Goal: Use online tool/utility

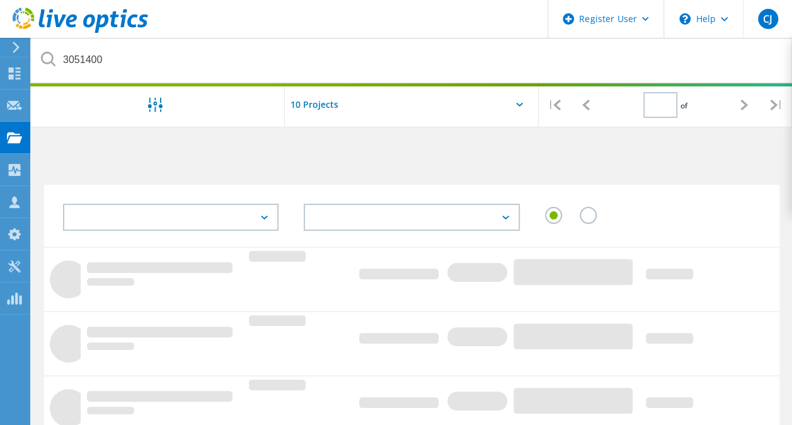
type input "1"
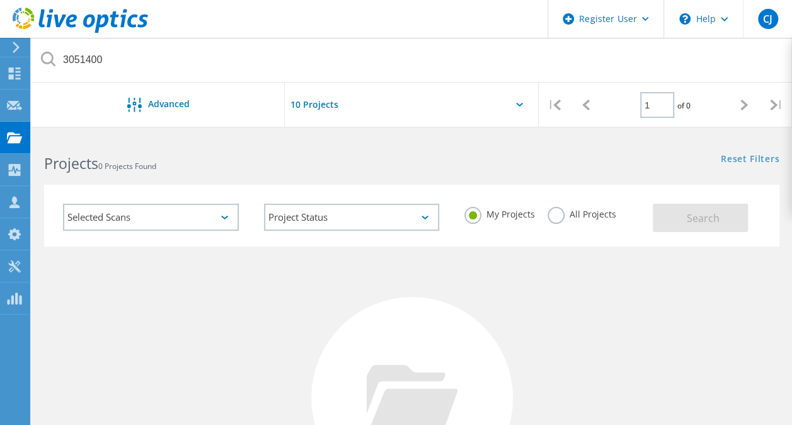
click at [552, 213] on label "All Projects" at bounding box center [581, 213] width 69 height 12
click at [0, 0] on input "All Projects" at bounding box center [0, 0] width 0 height 0
click at [697, 209] on button "Search" at bounding box center [700, 217] width 95 height 28
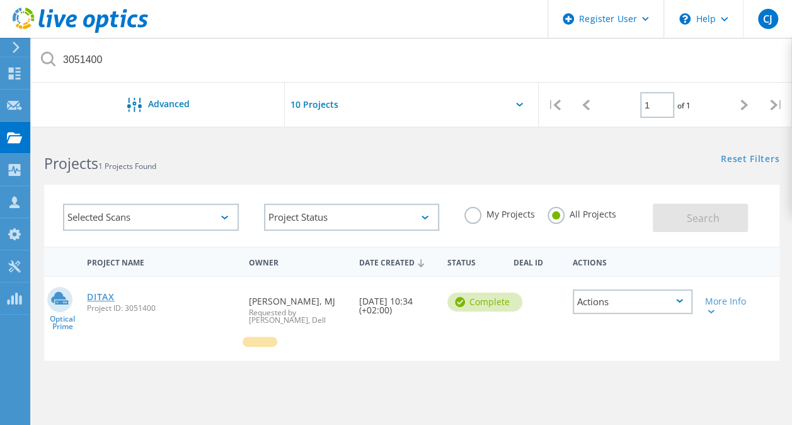
click at [103, 297] on link "DITAX" at bounding box center [101, 296] width 28 height 9
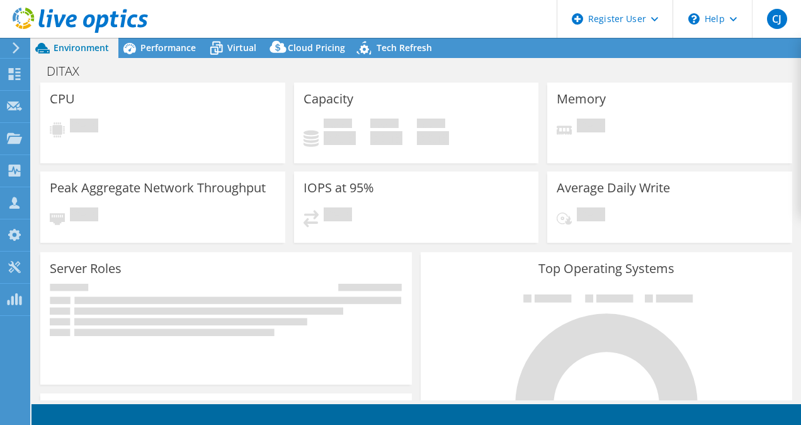
select select "EULondon"
select select "USD"
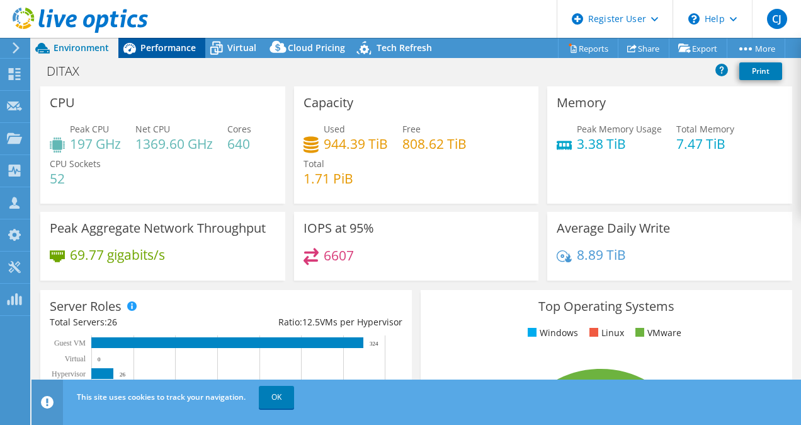
click at [171, 54] on div "Performance" at bounding box center [161, 48] width 87 height 20
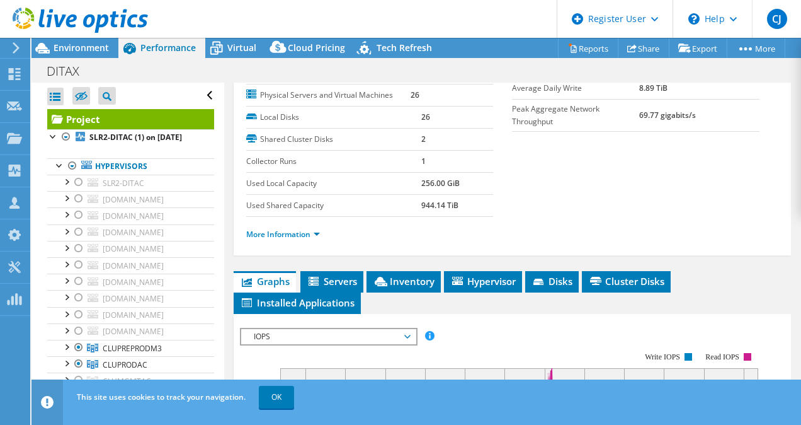
scroll to position [147, 0]
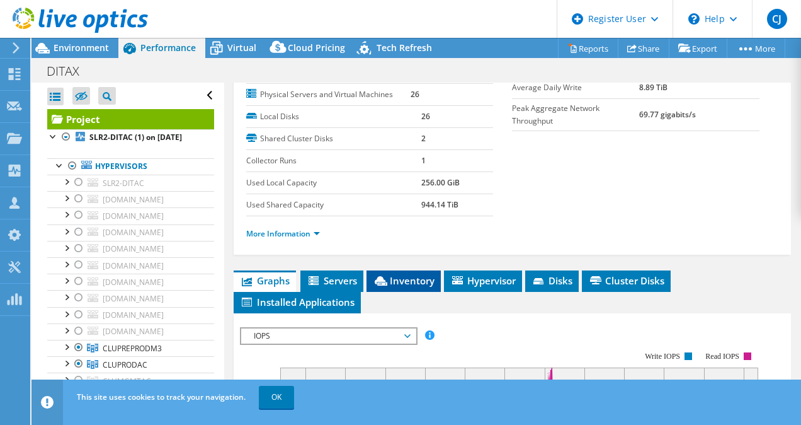
click at [393, 287] on span "Inventory" at bounding box center [404, 280] width 62 height 13
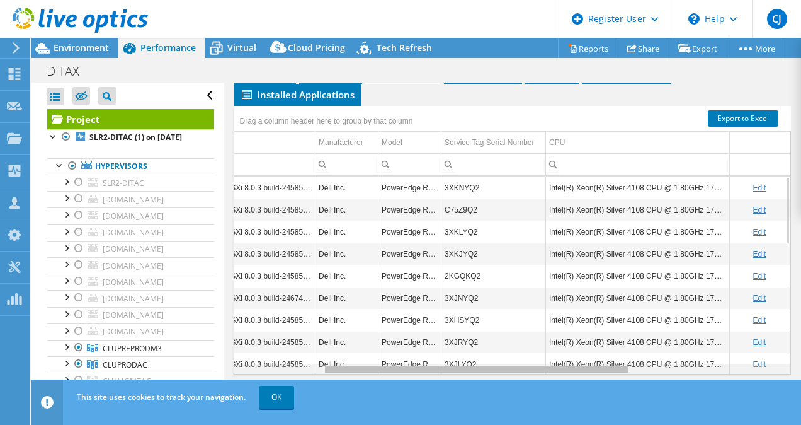
scroll to position [0, 0]
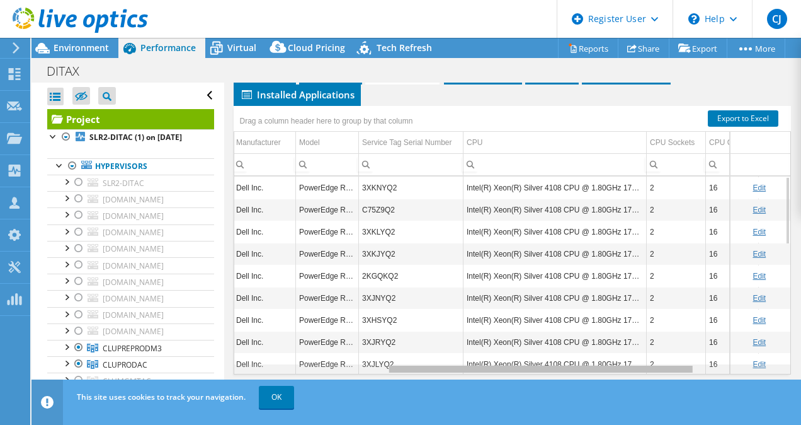
drag, startPoint x: 533, startPoint y: 366, endPoint x: 693, endPoint y: 388, distance: 161.5
click at [693, 388] on body "CJ Dell User Chelsi Jain Chelsi.Jain@dell.com Dell My Profile Log Out \n Help E…" at bounding box center [400, 212] width 801 height 425
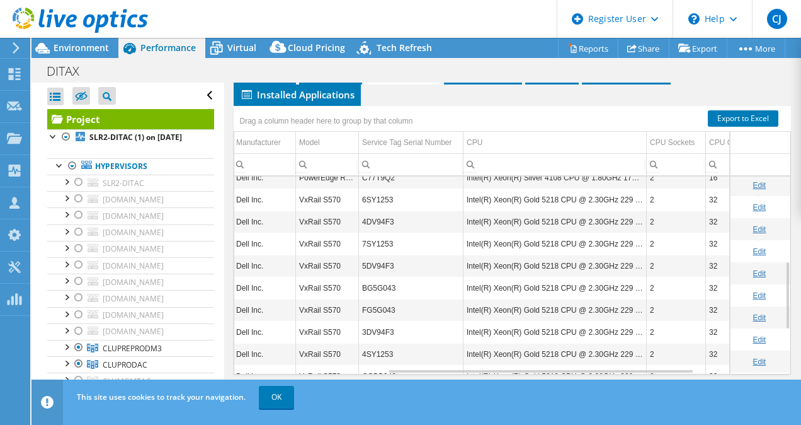
scroll to position [244, 275]
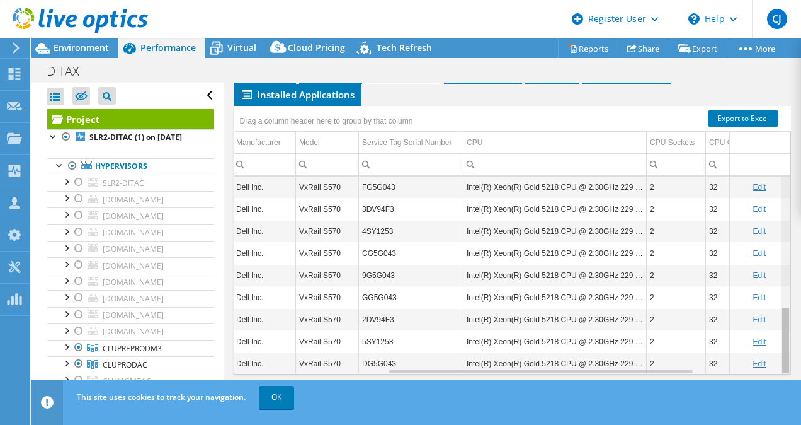
drag, startPoint x: 779, startPoint y: 302, endPoint x: 784, endPoint y: 383, distance: 80.8
click at [784, 383] on body "CJ Dell User Chelsi Jain Chelsi.Jain@dell.com Dell My Profile Log Out \n Help E…" at bounding box center [400, 212] width 801 height 425
drag, startPoint x: 776, startPoint y: 288, endPoint x: 767, endPoint y: 277, distance: 14.4
click at [767, 277] on body "CJ Dell User Chelsi Jain Chelsi.Jain@dell.com Dell My Profile Log Out \n Help E…" at bounding box center [400, 212] width 801 height 425
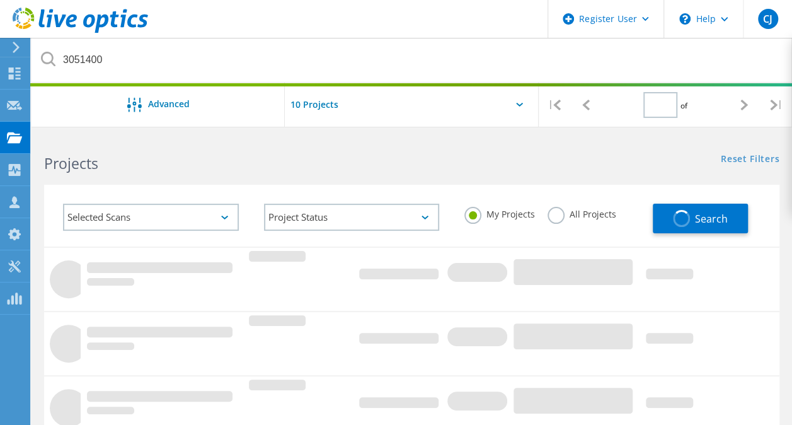
type input "1"
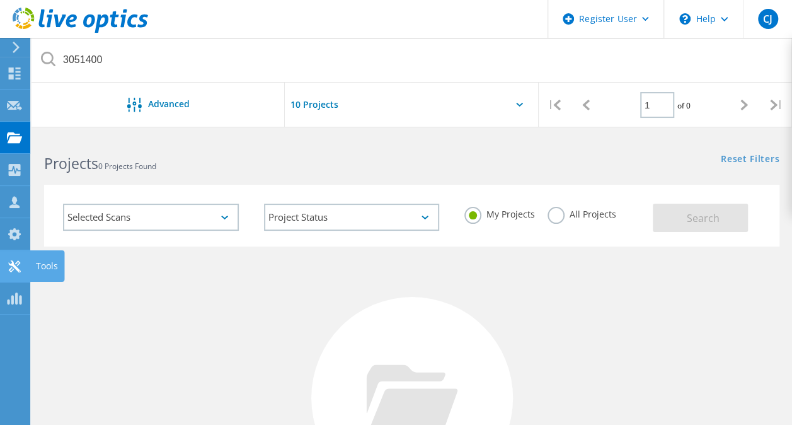
click at [12, 271] on div at bounding box center [14, 268] width 15 height 14
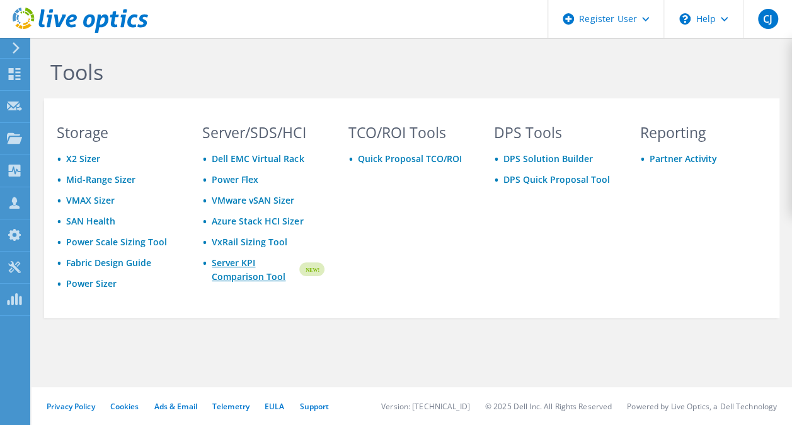
click at [241, 261] on link "Server KPI Comparison Tool" at bounding box center [254, 270] width 85 height 28
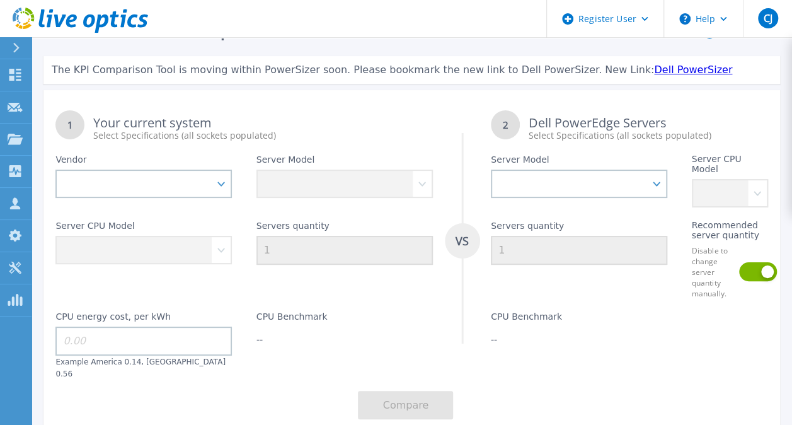
scroll to position [54, 0]
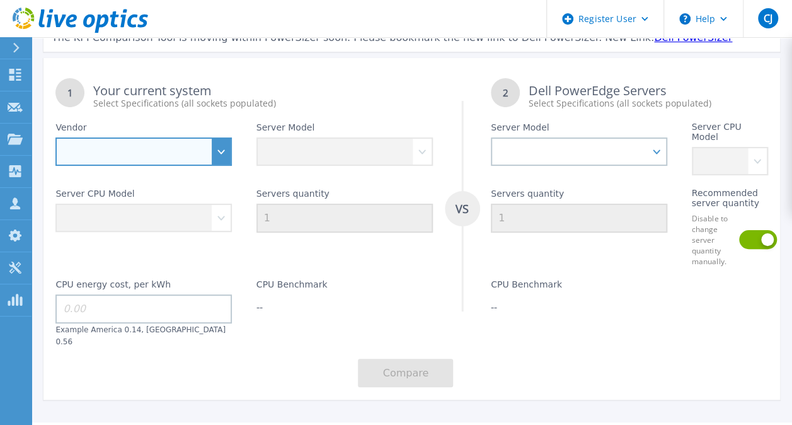
click at [89, 160] on select "Dell HPE Lenovo Supermicro" at bounding box center [143, 151] width 176 height 28
select select "Dell"
click at [55, 137] on select "Dell HPE Lenovo Supermicro" at bounding box center [143, 151] width 176 height 28
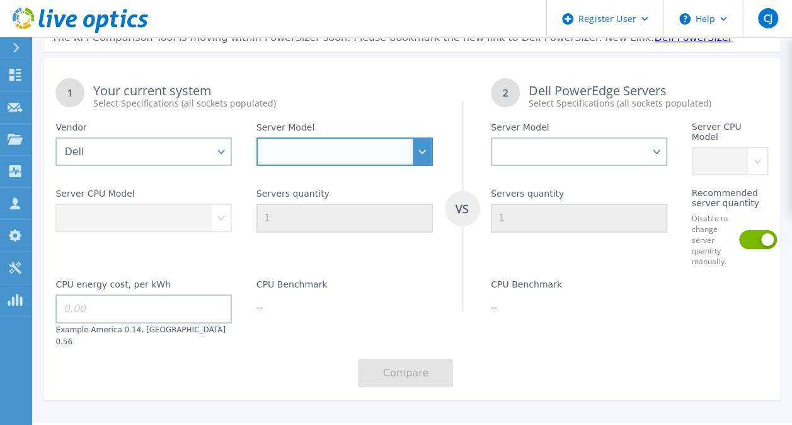
click at [290, 154] on select "PowerEdge C6520 PowerEdge C6525 PowerEdge HS5610 PowerEdge HS5620 PowerEdge R24…" at bounding box center [344, 151] width 176 height 28
select select "PowerEdge R740"
click at [256, 137] on select "PowerEdge C6520 PowerEdge C6525 PowerEdge HS5610 PowerEdge HS5620 PowerEdge R24…" at bounding box center [344, 151] width 176 height 28
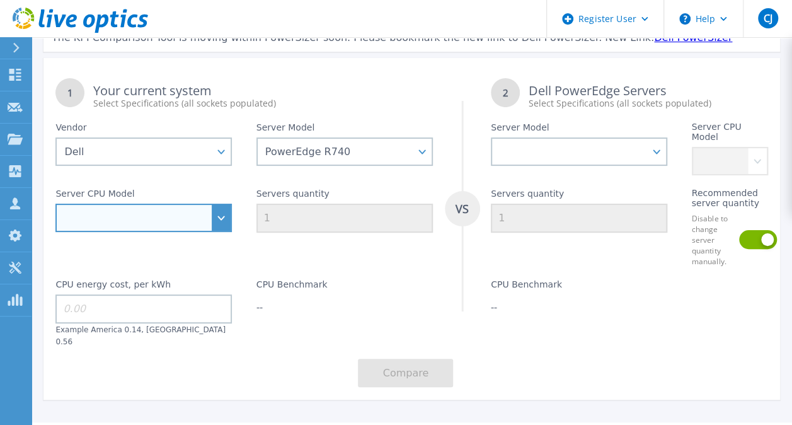
click at [99, 211] on select at bounding box center [143, 217] width 176 height 28
select select "334127"
click at [55, 203] on select "Intel Xeon Silver 4108 1.8GHz Intel Xeon Silver 4214 2.2GHz Intel Xeon Silver 4…" at bounding box center [143, 217] width 176 height 28
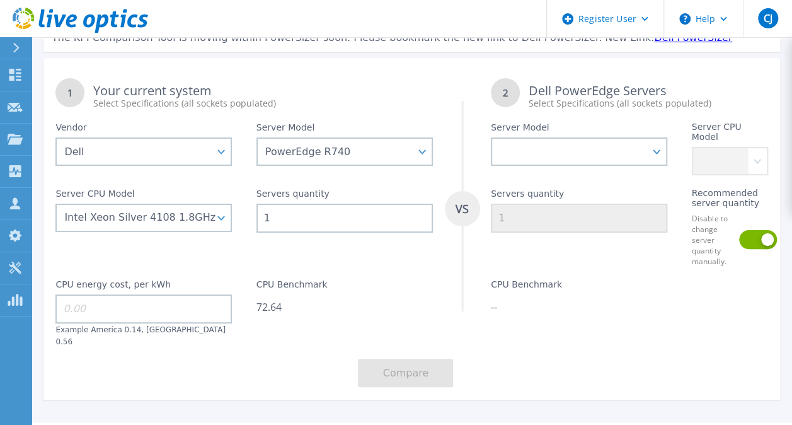
click at [295, 217] on input "1" at bounding box center [344, 217] width 176 height 29
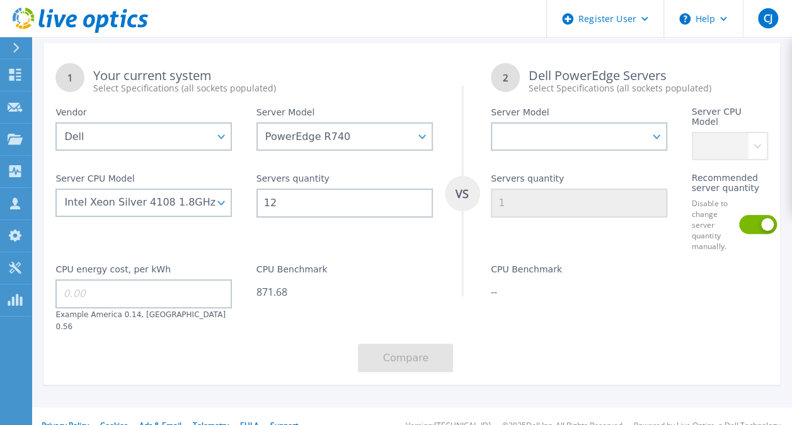
scroll to position [77, 0]
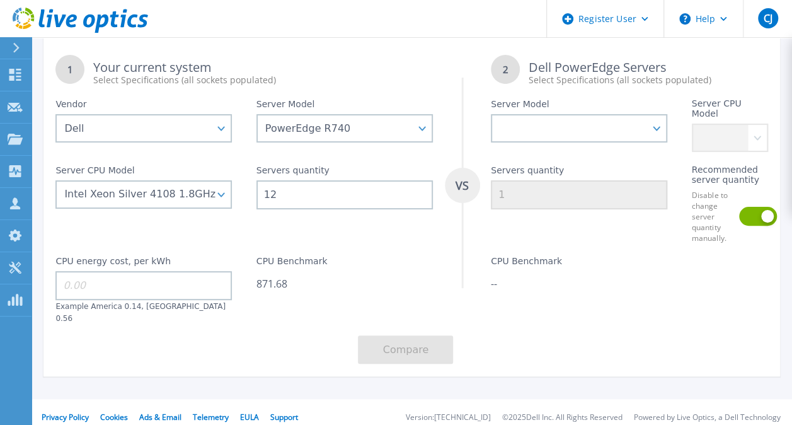
type input "1"
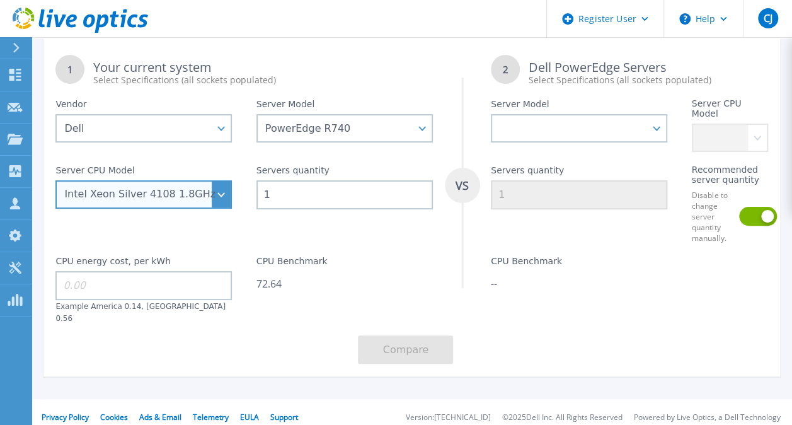
click at [130, 197] on select "Intel Xeon Silver 4108 1.8GHz Intel Xeon Silver 4214 2.2GHz Intel Xeon Silver 4…" at bounding box center [143, 194] width 176 height 28
select select "334130"
click at [55, 180] on select "Intel Xeon Silver 4108 1.8GHz Intel Xeon Silver 4214 2.2GHz Intel Xeon Silver 4…" at bounding box center [143, 194] width 176 height 28
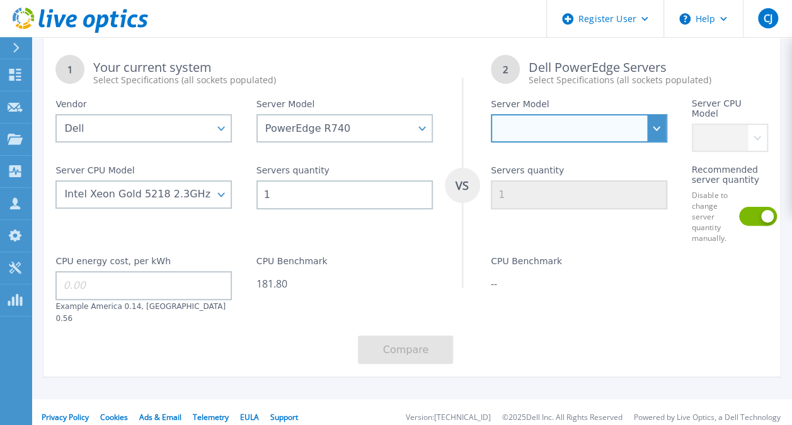
click at [544, 137] on select "PowerEdge C6520 PowerEdge C6525 PowerEdge HS5610 PowerEdge HS5620 PowerEdge R24…" at bounding box center [579, 128] width 176 height 28
select select "PowerEdge R760"
click at [491, 114] on select "PowerEdge C6520 PowerEdge C6525 PowerEdge HS5610 PowerEdge HS5620 PowerEdge R24…" at bounding box center [579, 128] width 176 height 28
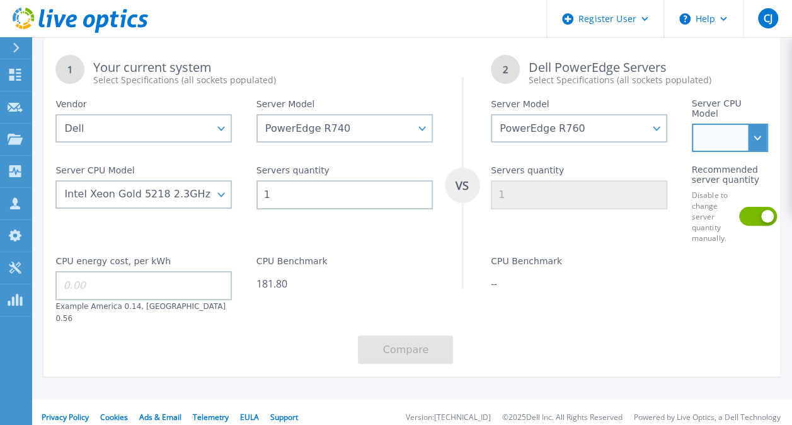
click at [704, 134] on select "Intel Xeon Silver 4509Y 2.6GHz Intel Xeon Silver 4510 2.4GHz Intel Xeon Silver …" at bounding box center [730, 137] width 76 height 28
select select "334914"
click at [692, 123] on select "Intel Xeon Silver 4509Y 2.6GHz Intel Xeon Silver 4510 2.4GHz Intel Xeon Silver …" at bounding box center [730, 137] width 76 height 28
click at [722, 142] on select "Intel Xeon Silver 4509Y 2.6GHz Intel Xeon Silver 4510 2.4GHz Intel Xeon Silver …" at bounding box center [730, 137] width 76 height 28
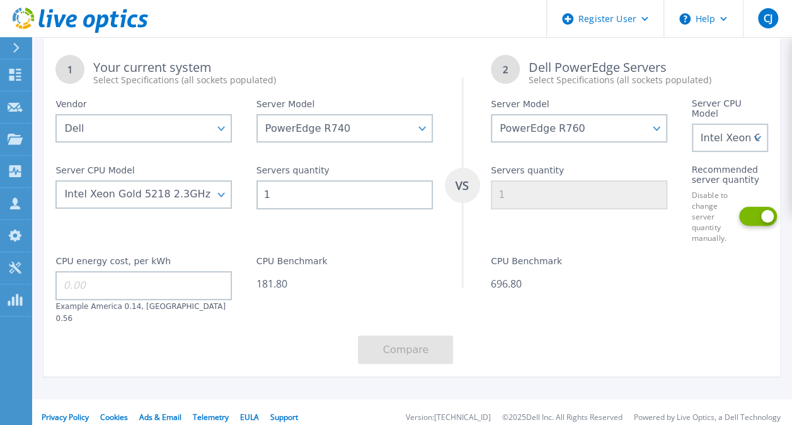
click at [746, 220] on button at bounding box center [751, 216] width 24 height 19
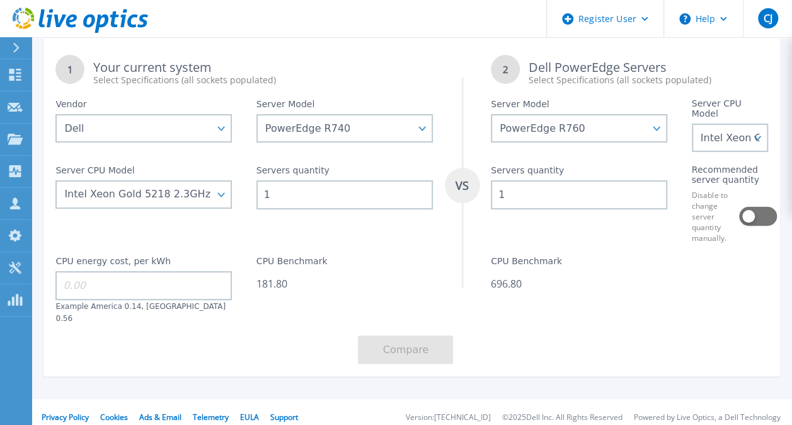
click at [576, 274] on div "CPU Benchmark 696.80" at bounding box center [579, 283] width 200 height 80
